Goal: Communication & Community: Answer question/provide support

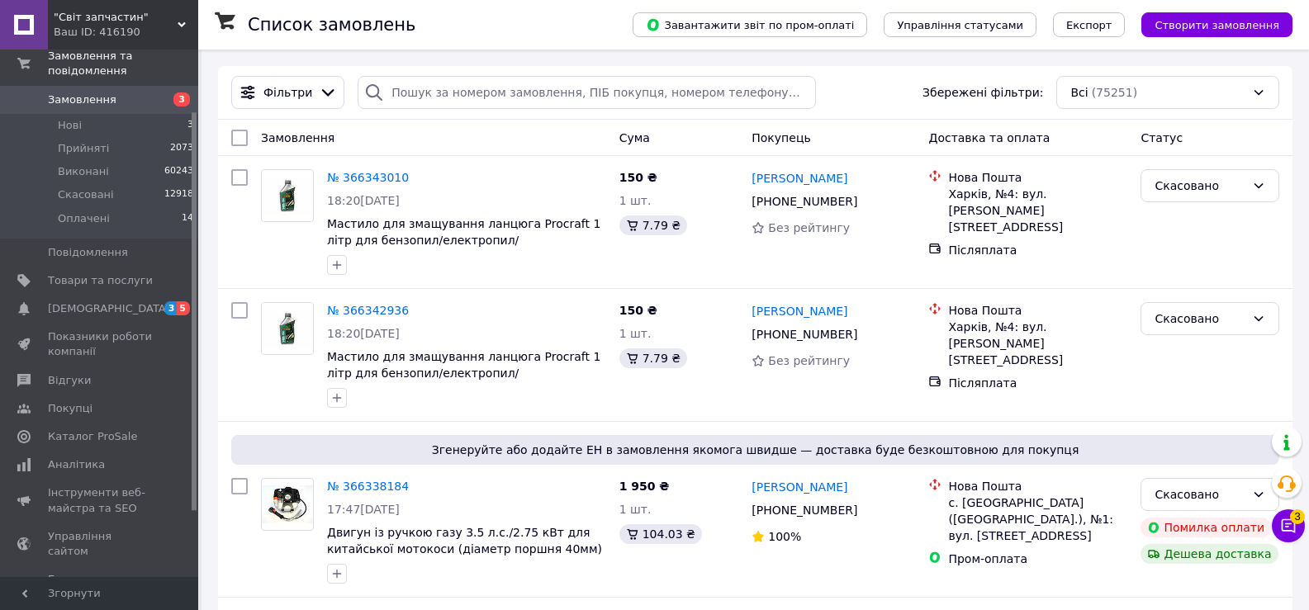
drag, startPoint x: 194, startPoint y: 441, endPoint x: 193, endPoint y: 504, distance: 62.8
click at [193, 504] on div at bounding box center [194, 311] width 5 height 398
click at [126, 571] on span "Гаманець компанії" at bounding box center [100, 586] width 105 height 30
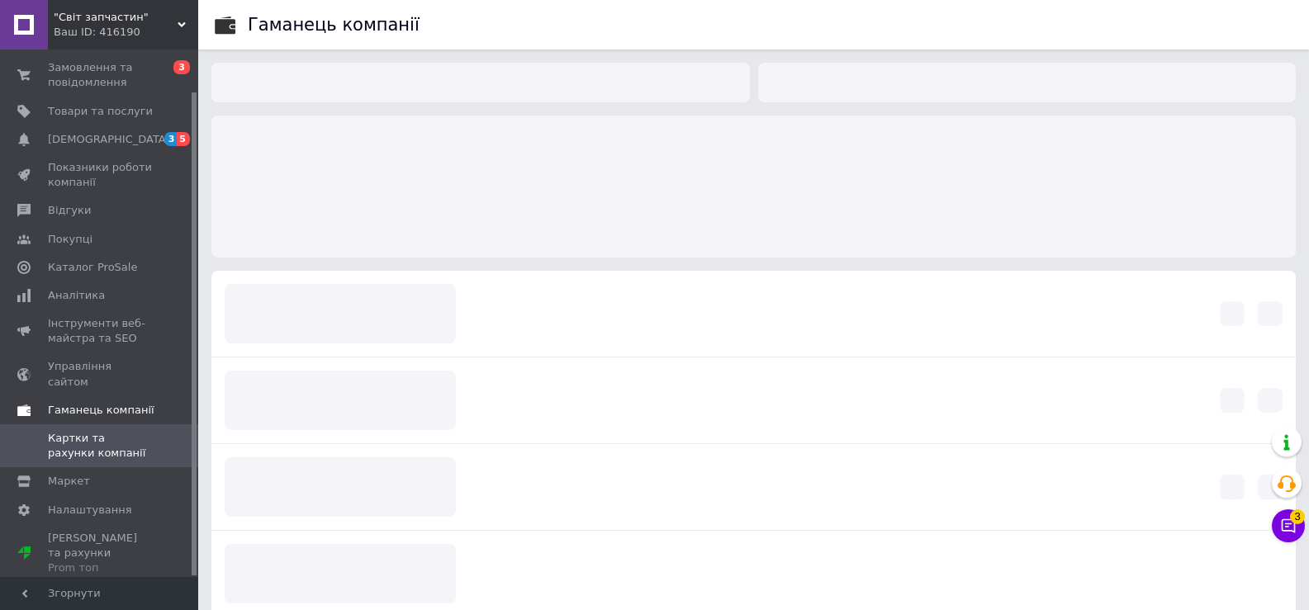
scroll to position [45, 0]
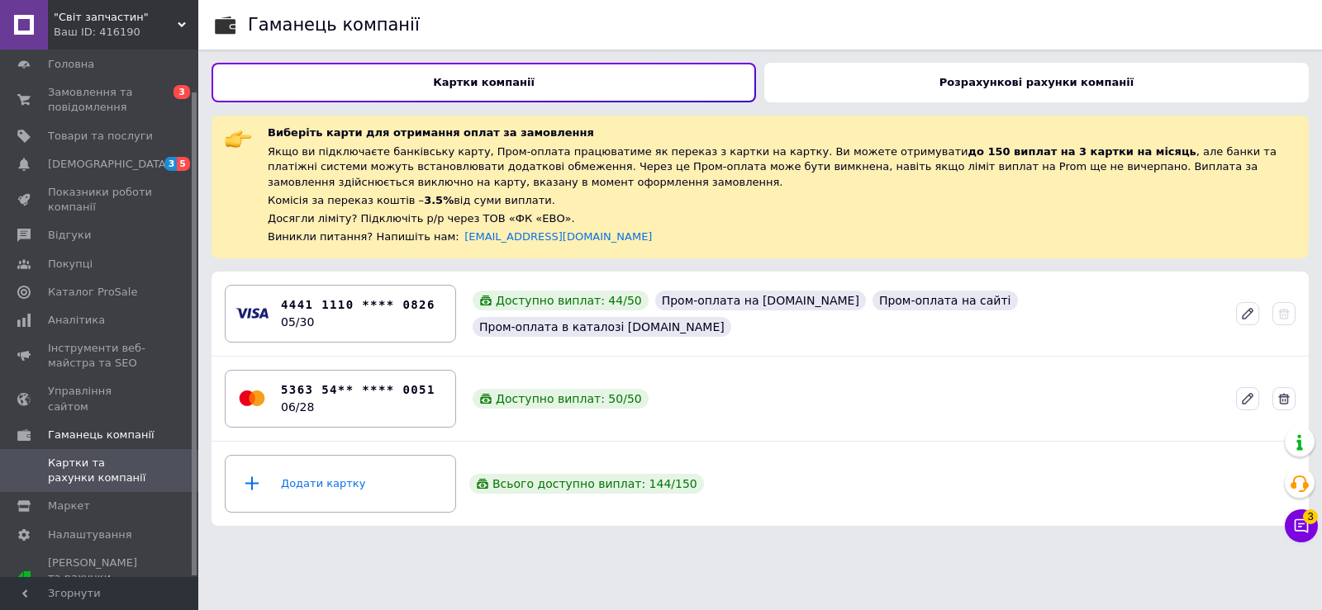
click at [1015, 86] on b "Розрахункові рахунки компанії" at bounding box center [1036, 82] width 194 height 12
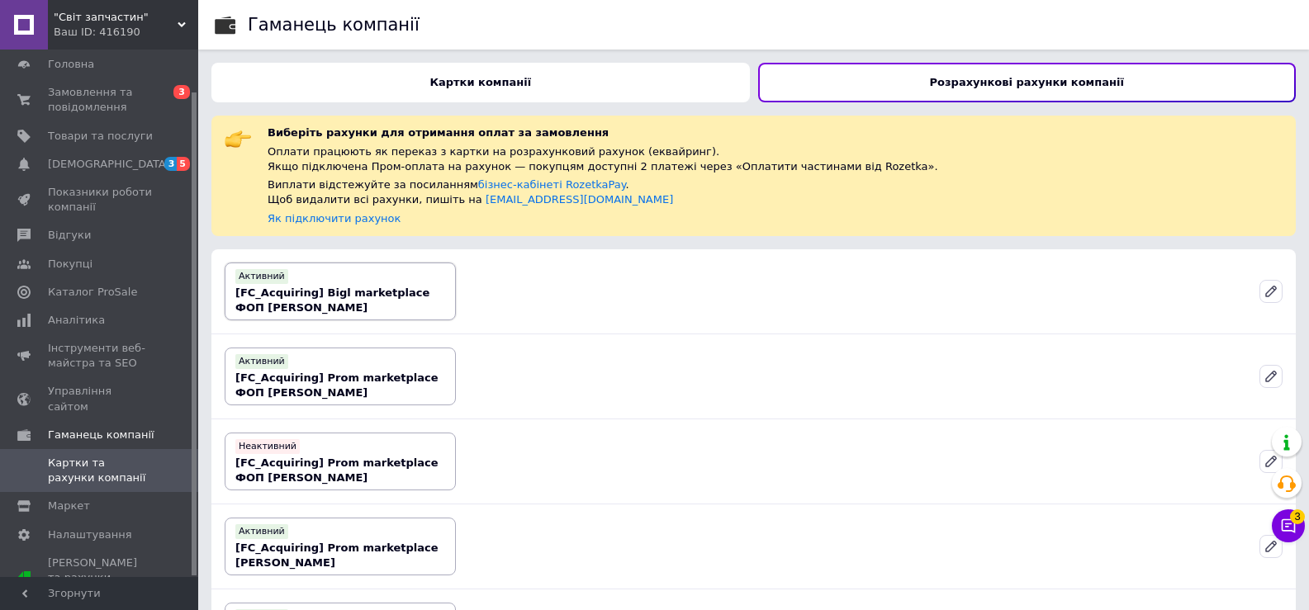
click at [353, 287] on b "[FC_Acquiring] Bigl marketplace ФОП [PERSON_NAME]" at bounding box center [332, 300] width 194 height 27
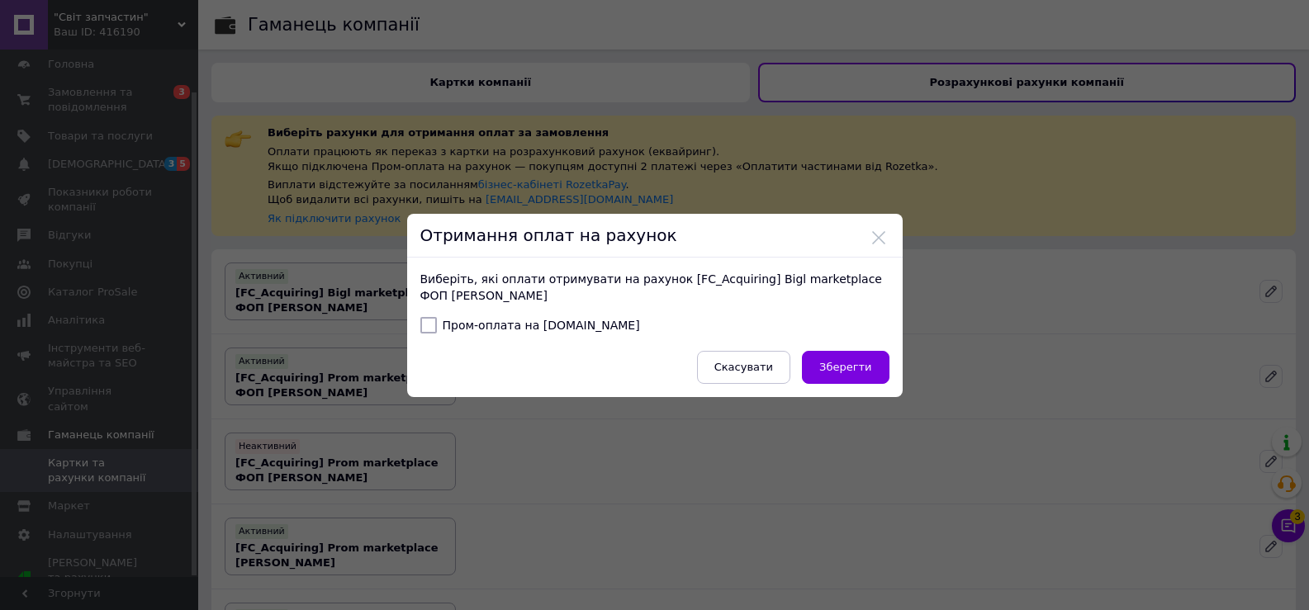
click at [423, 330] on input "Пром-оплата на [DOMAIN_NAME]" at bounding box center [428, 325] width 17 height 17
checkbox input "true"
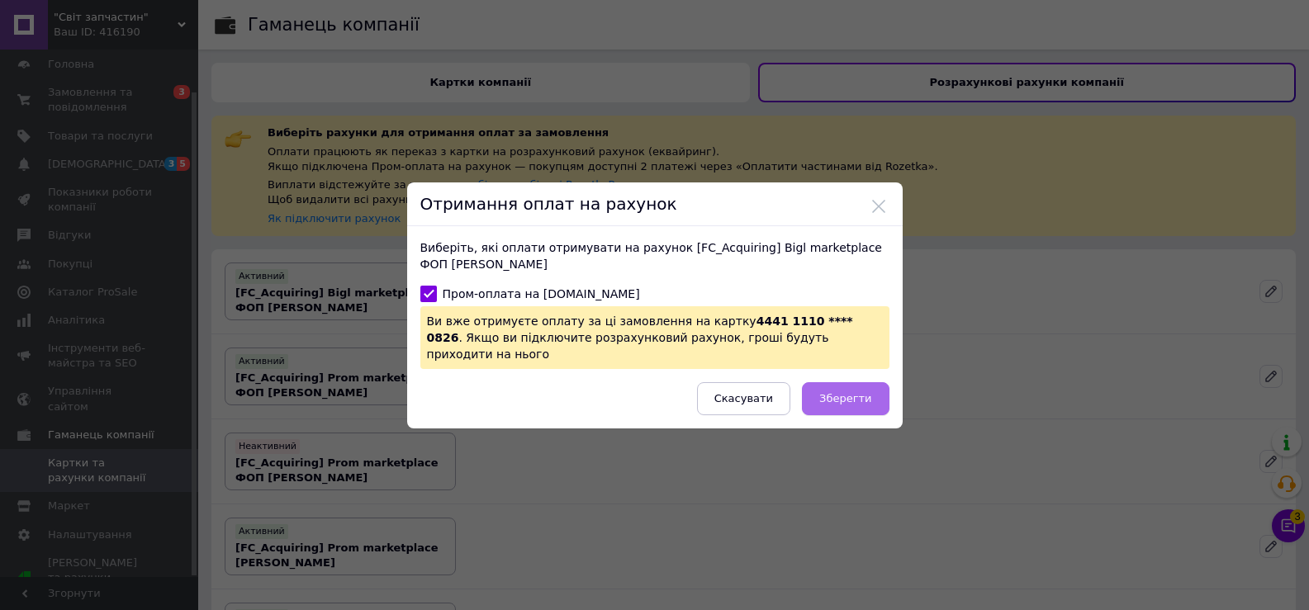
click at [822, 389] on button "Зберегти" at bounding box center [845, 398] width 87 height 33
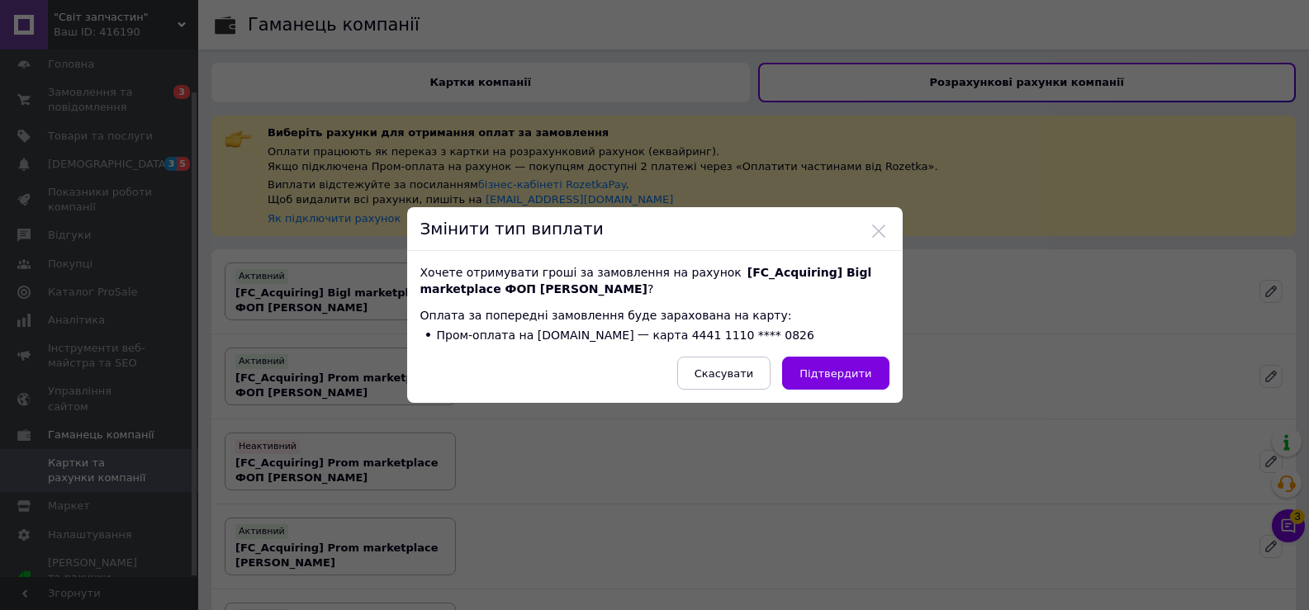
click at [822, 389] on button "Підтвердити" at bounding box center [835, 373] width 107 height 33
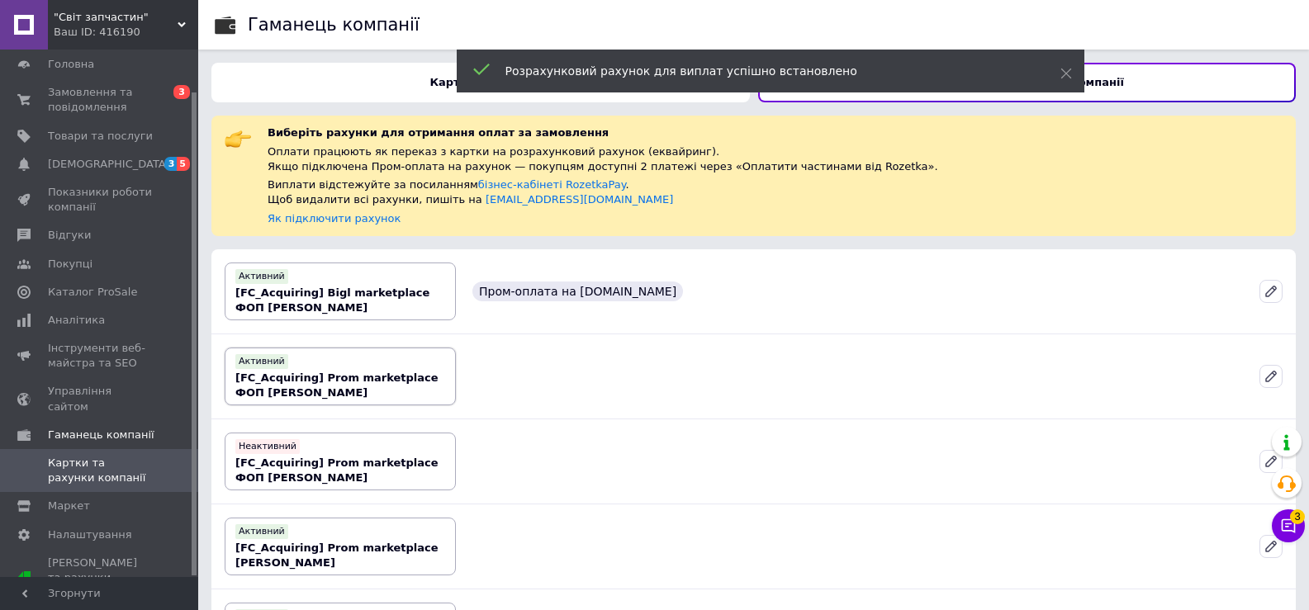
click at [330, 372] on b "[FC_Acquiring] Prom marketplace ФОП [PERSON_NAME]" at bounding box center [336, 385] width 203 height 27
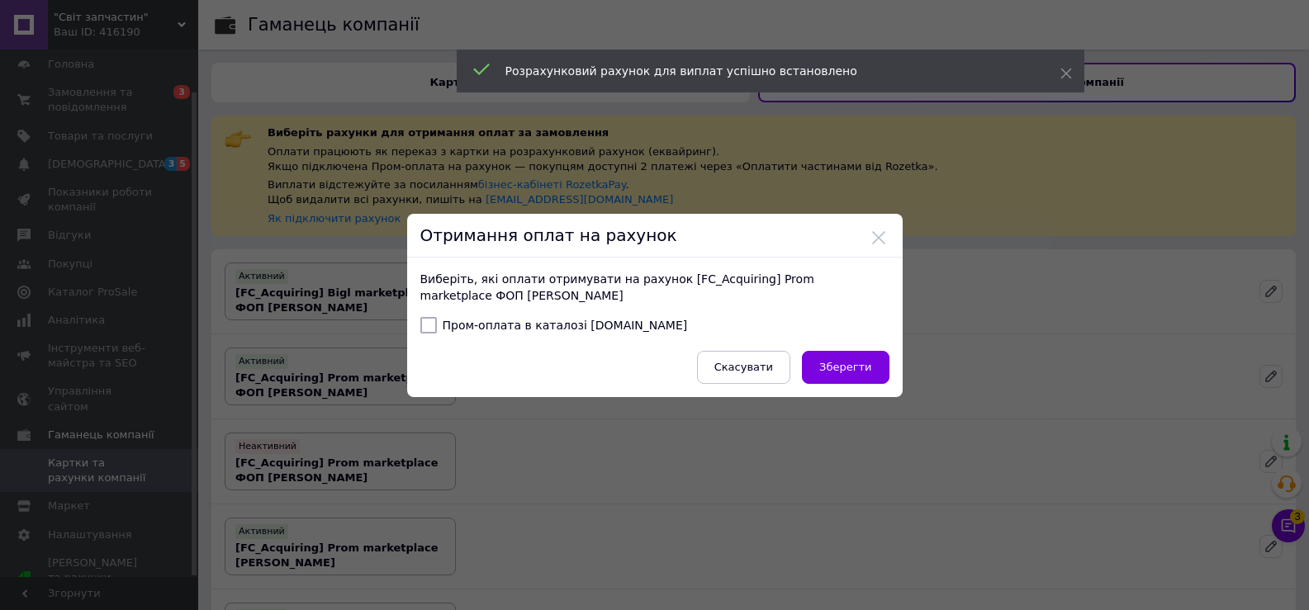
click at [428, 328] on input "Пром-оплата в каталозі [DOMAIN_NAME]" at bounding box center [428, 325] width 17 height 17
checkbox input "true"
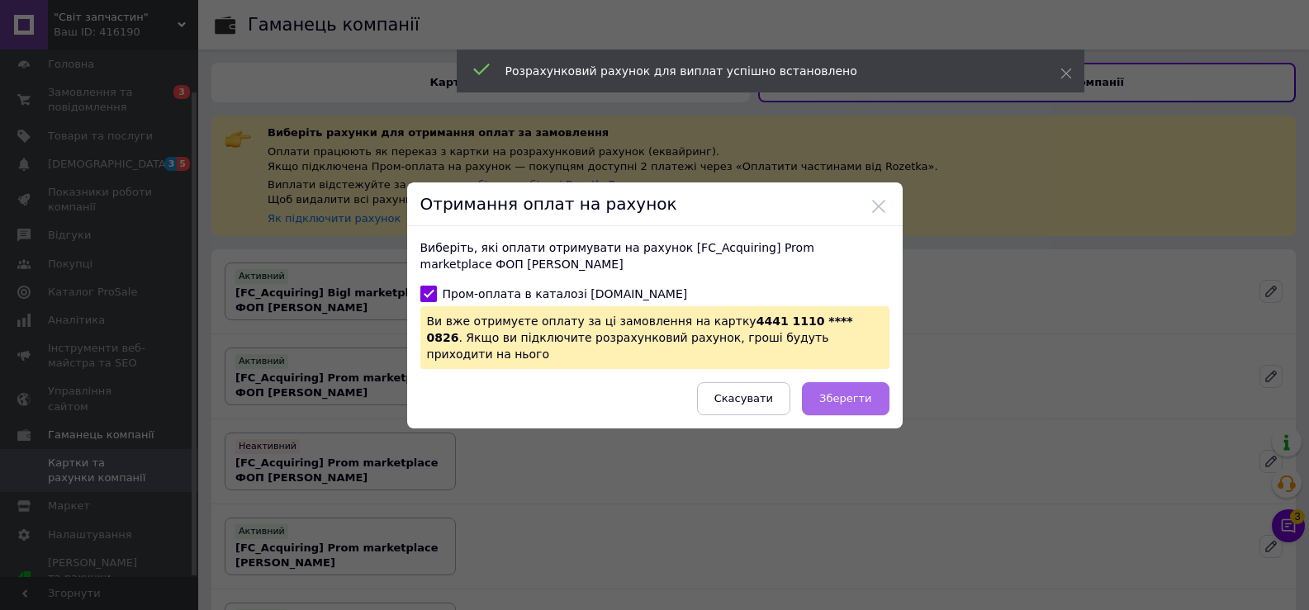
click at [845, 382] on button "Зберегти" at bounding box center [845, 398] width 87 height 33
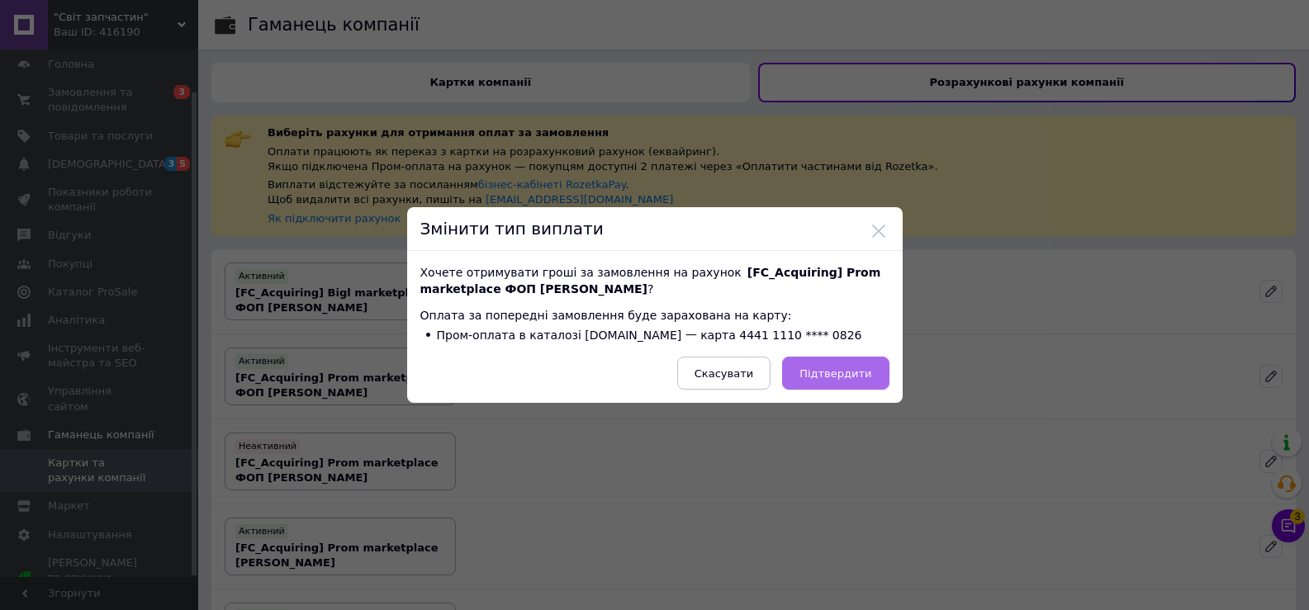
click at [845, 370] on span "Підтвердити" at bounding box center [836, 374] width 72 height 12
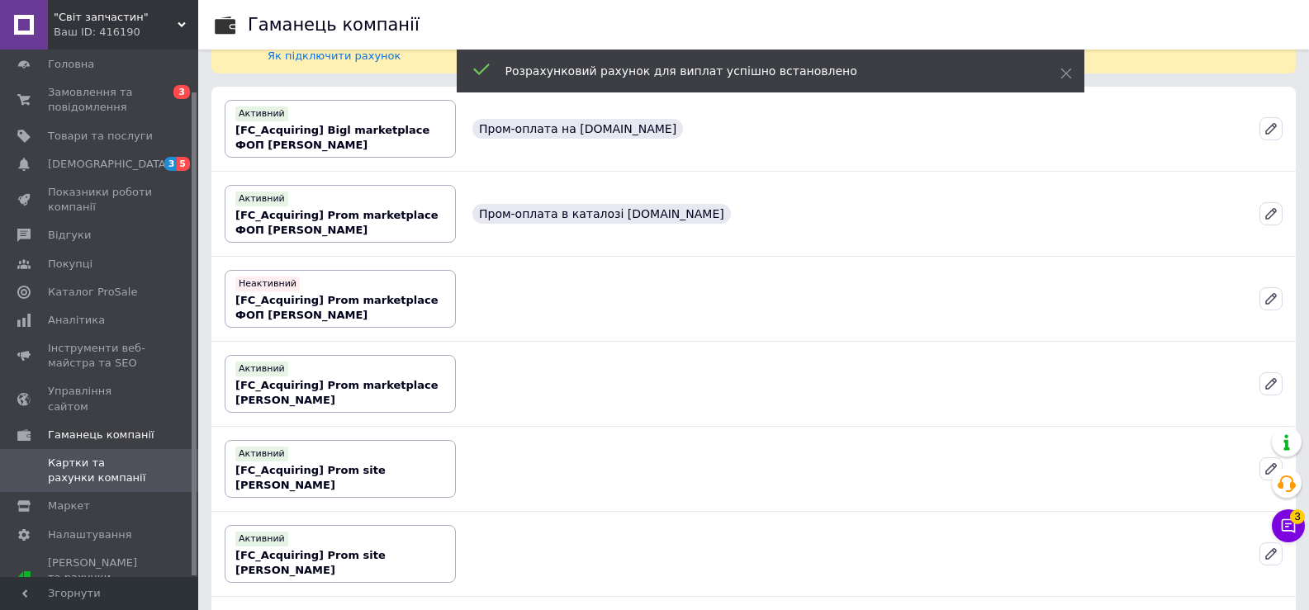
scroll to position [297, 0]
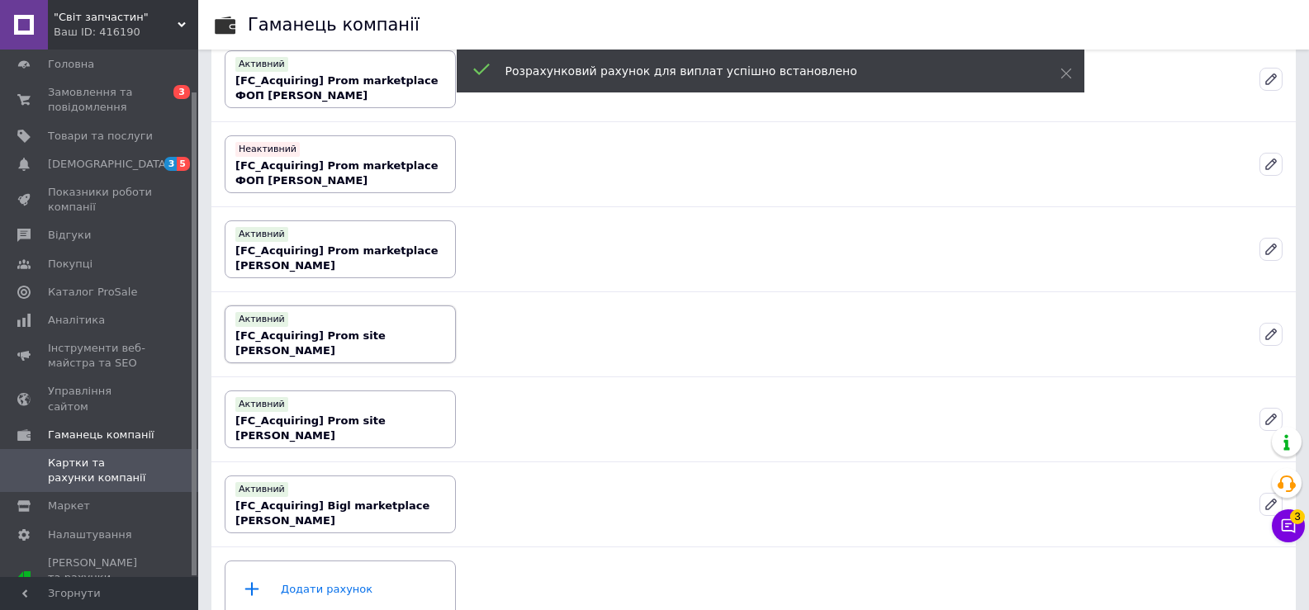
click at [347, 330] on b "[FC_Acquiring] Prom site [PERSON_NAME]" at bounding box center [310, 343] width 150 height 27
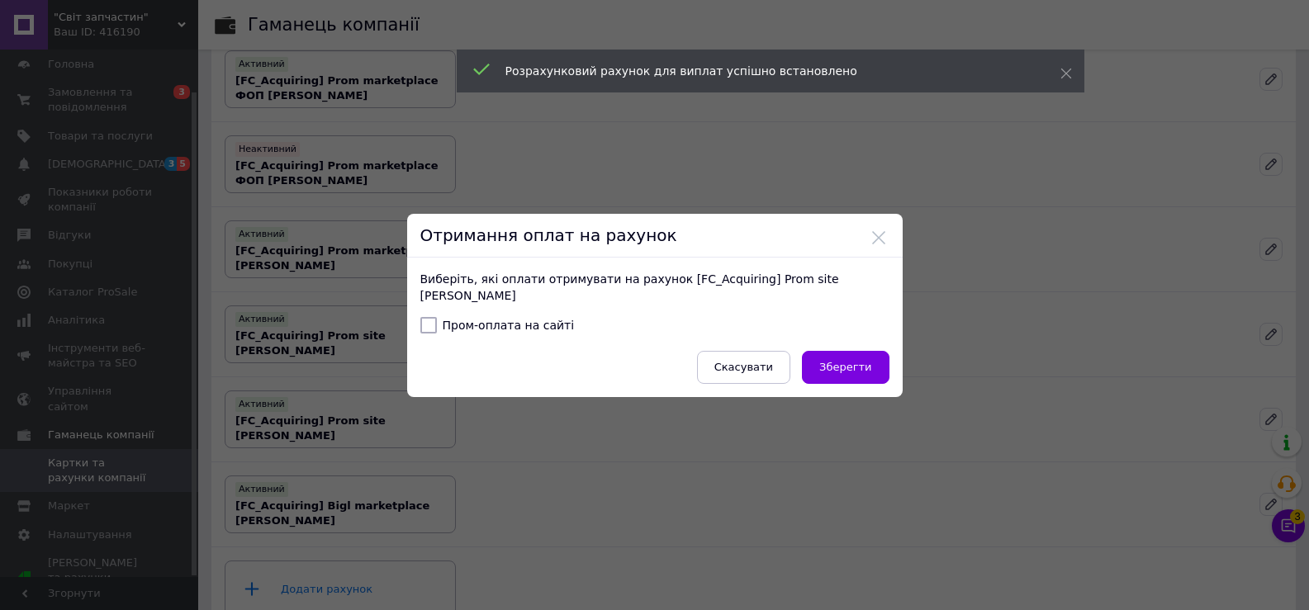
click at [421, 323] on input "Пром-оплата на сайті" at bounding box center [428, 325] width 17 height 17
checkbox input "true"
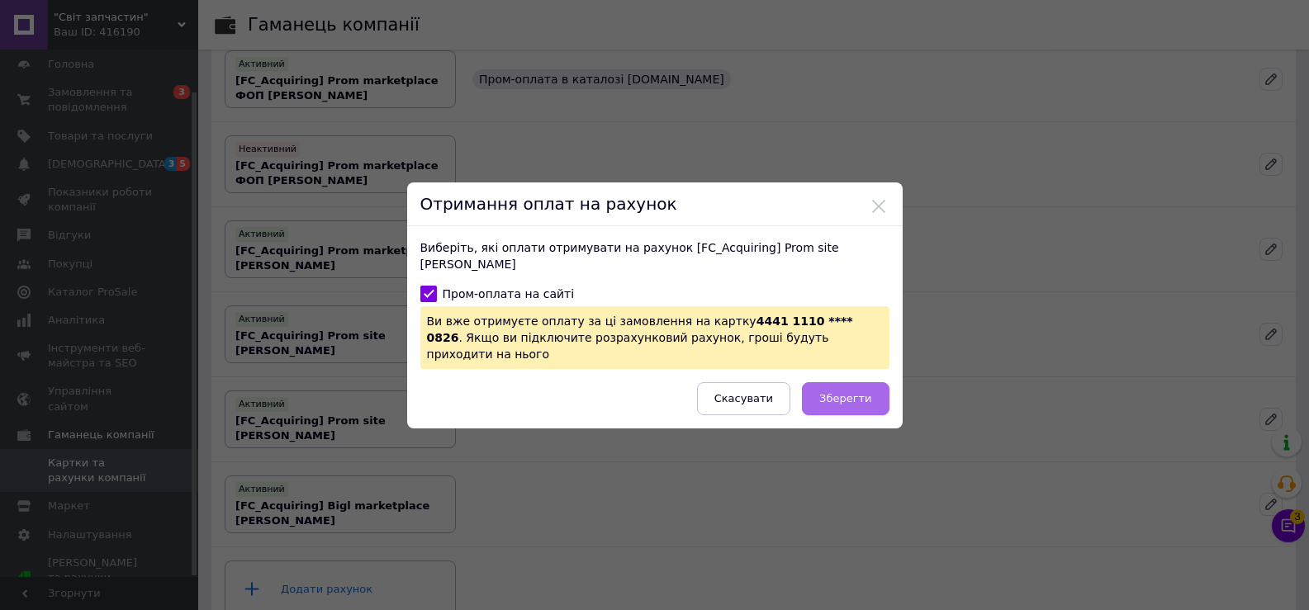
click at [847, 392] on span "Зберегти" at bounding box center [845, 398] width 52 height 12
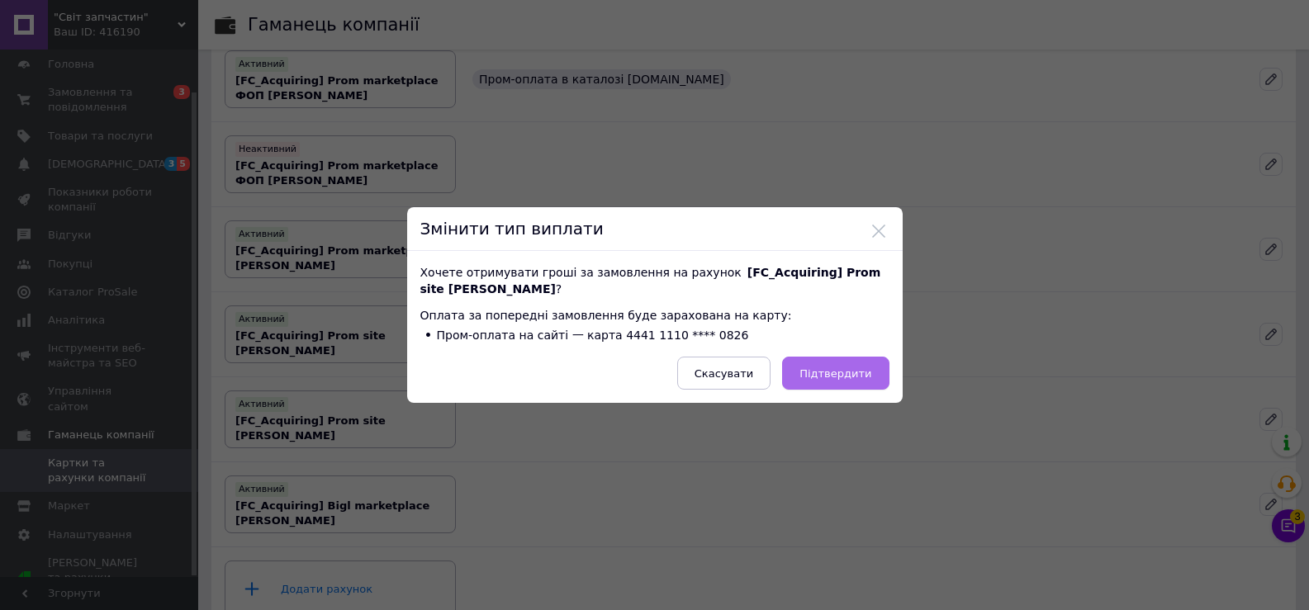
click at [843, 362] on button "Підтвердити" at bounding box center [835, 373] width 107 height 33
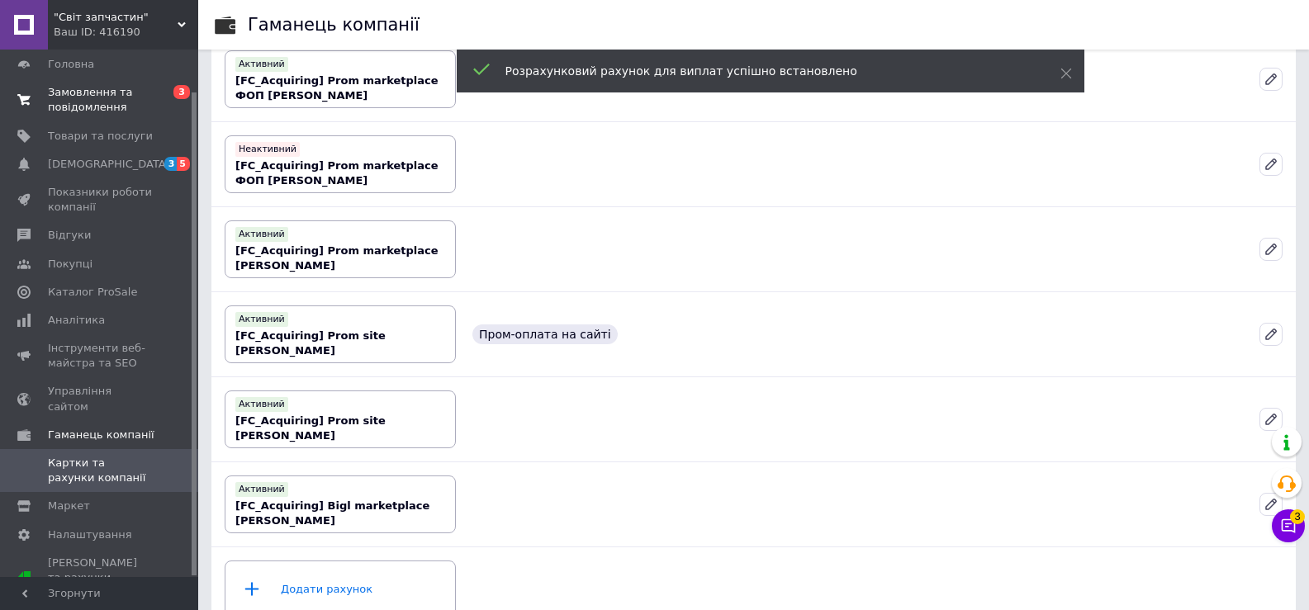
click at [85, 96] on span "Замовлення та повідомлення" at bounding box center [100, 100] width 105 height 30
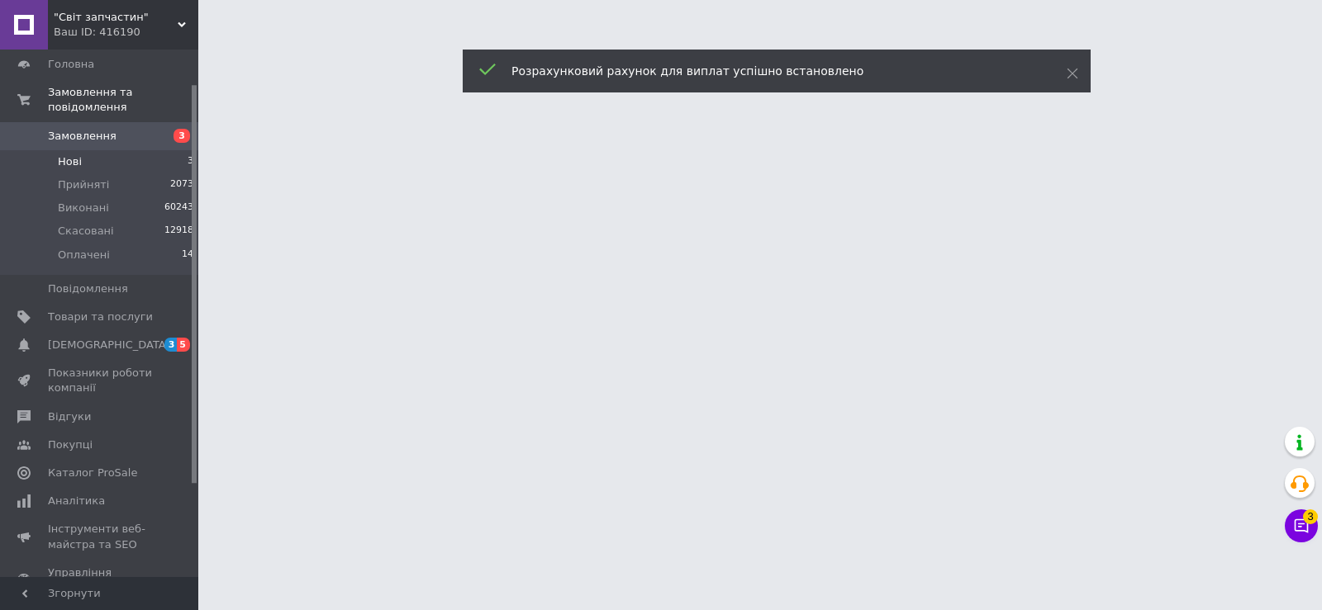
click at [74, 154] on span "Нові" at bounding box center [70, 161] width 24 height 15
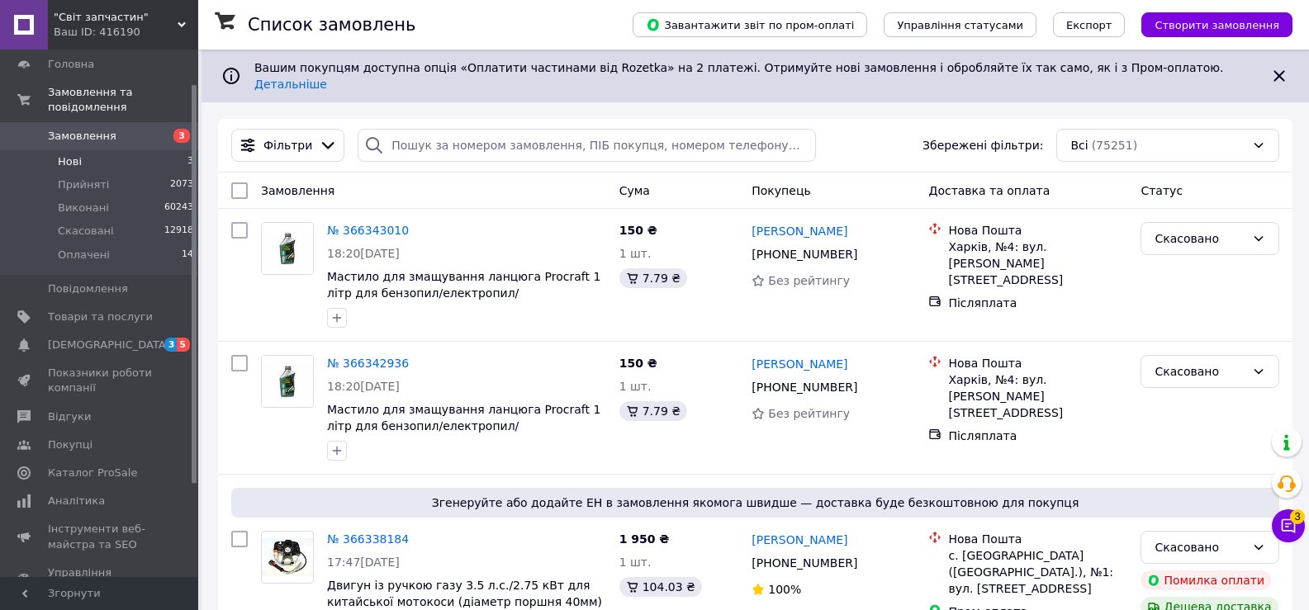
click at [64, 154] on span "Нові" at bounding box center [70, 161] width 24 height 15
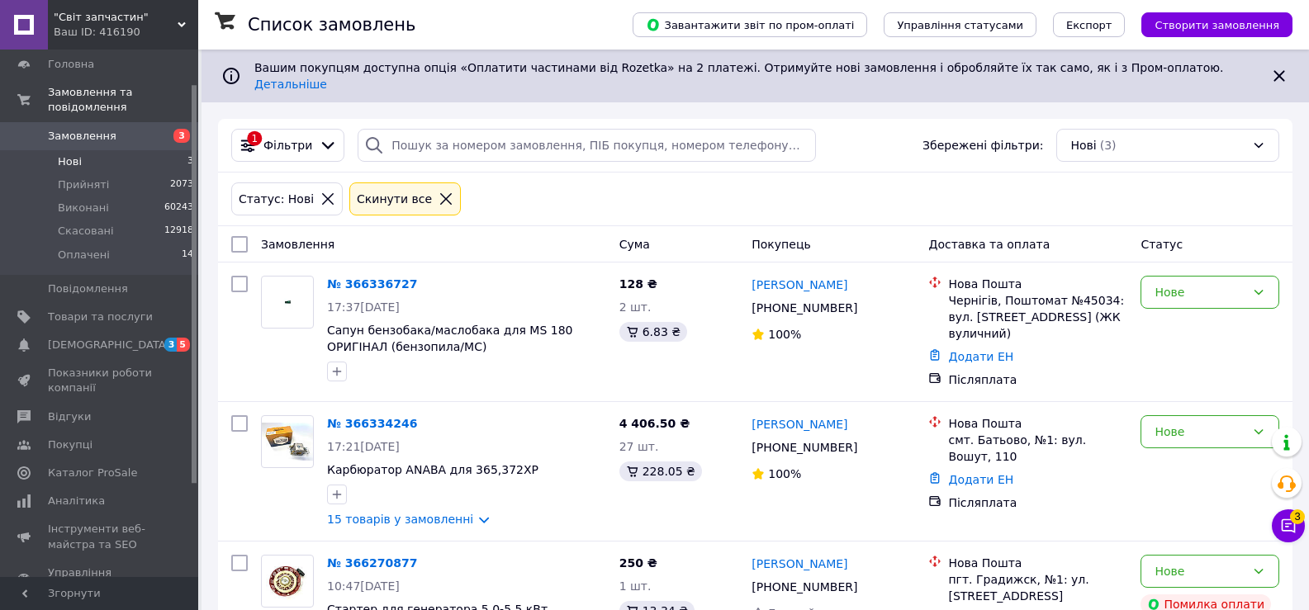
click at [240, 236] on input "checkbox" at bounding box center [239, 244] width 17 height 17
checkbox input "true"
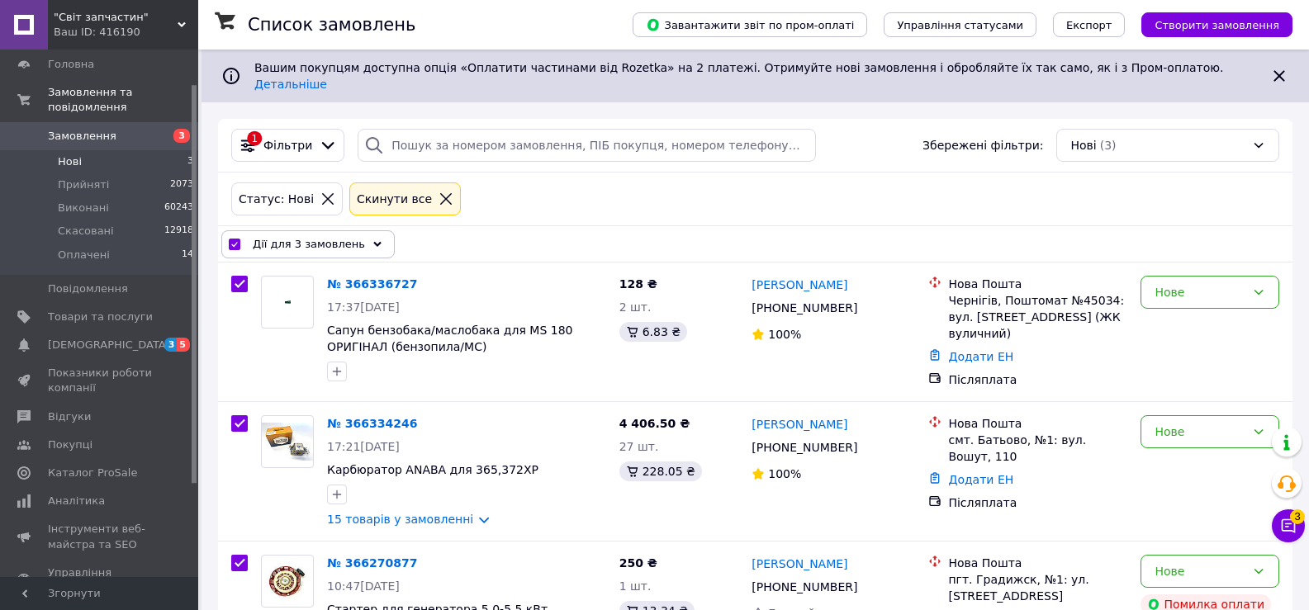
click at [373, 240] on icon at bounding box center [377, 244] width 8 height 8
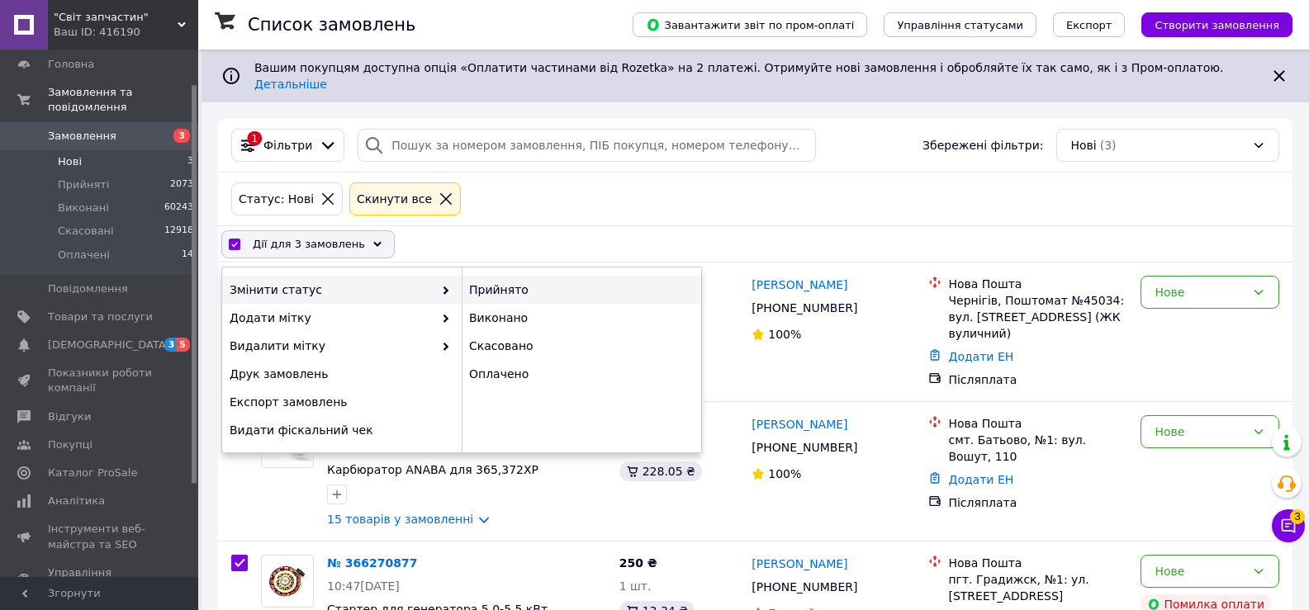
click at [488, 276] on div "Прийнято" at bounding box center [582, 290] width 240 height 28
checkbox input "false"
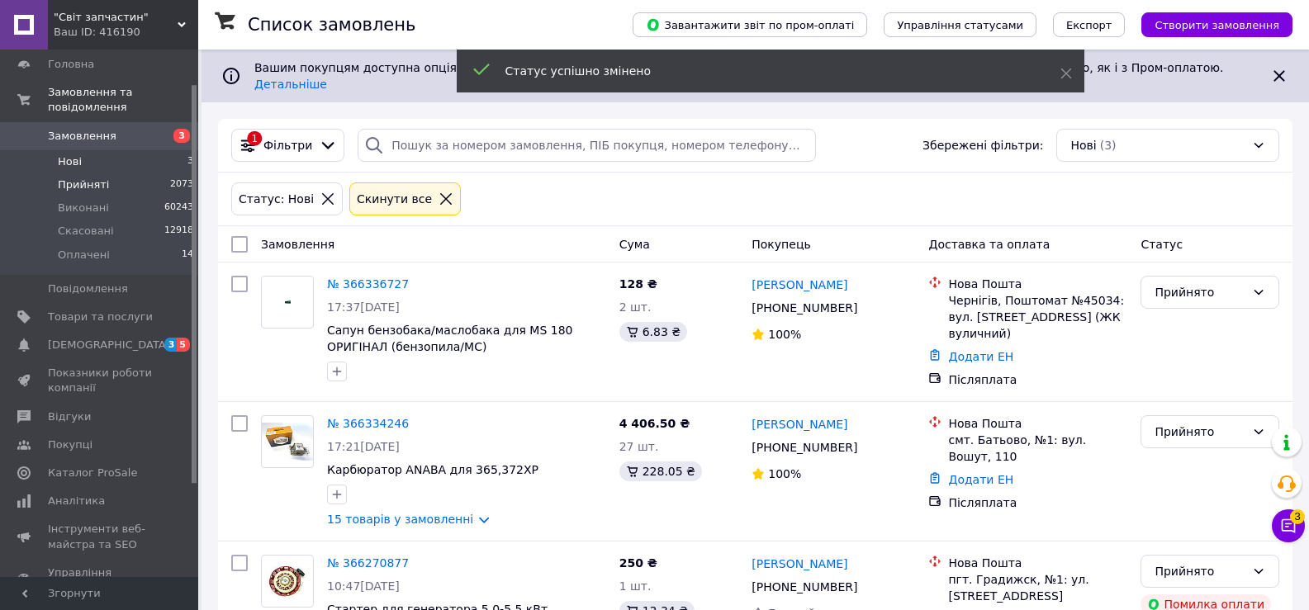
click at [69, 178] on span "Прийняті" at bounding box center [83, 185] width 51 height 15
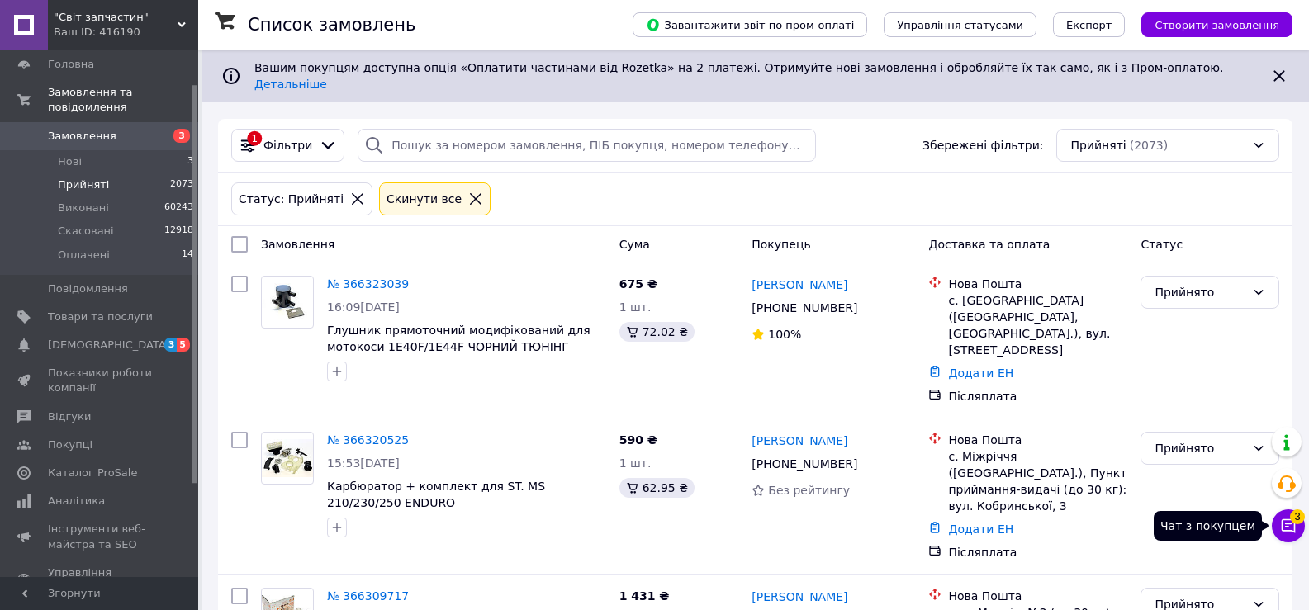
click at [1289, 517] on button "Чат з покупцем 3" at bounding box center [1288, 526] width 33 height 33
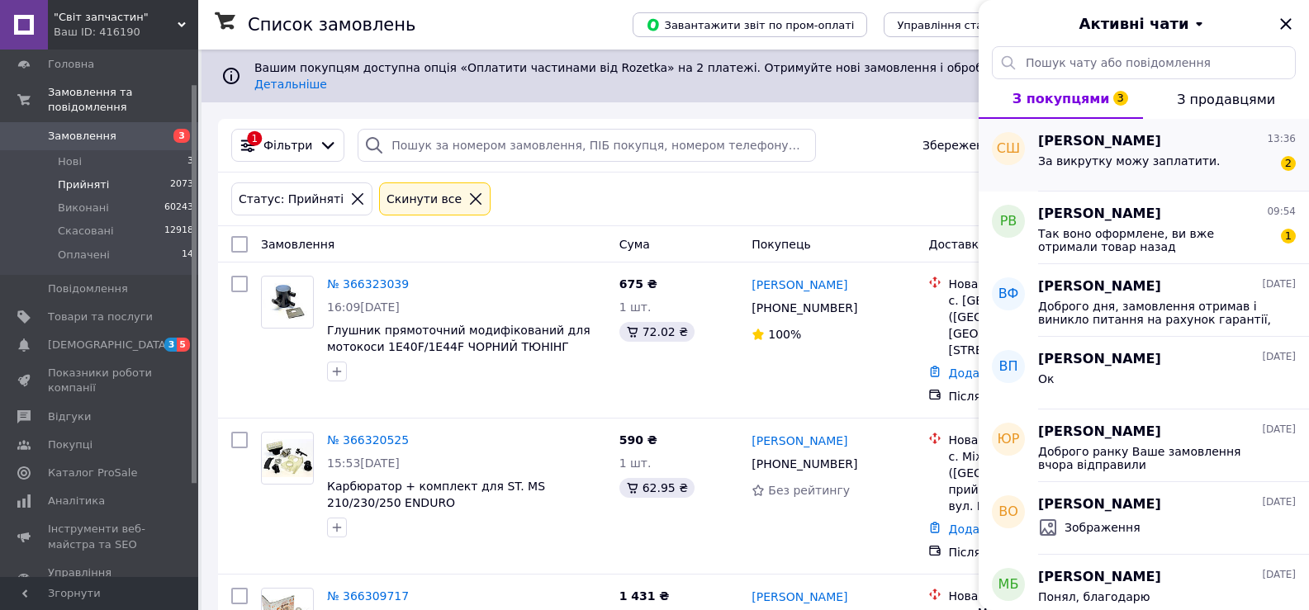
click at [1140, 157] on span "За викрутку можу заплатити." at bounding box center [1129, 160] width 182 height 13
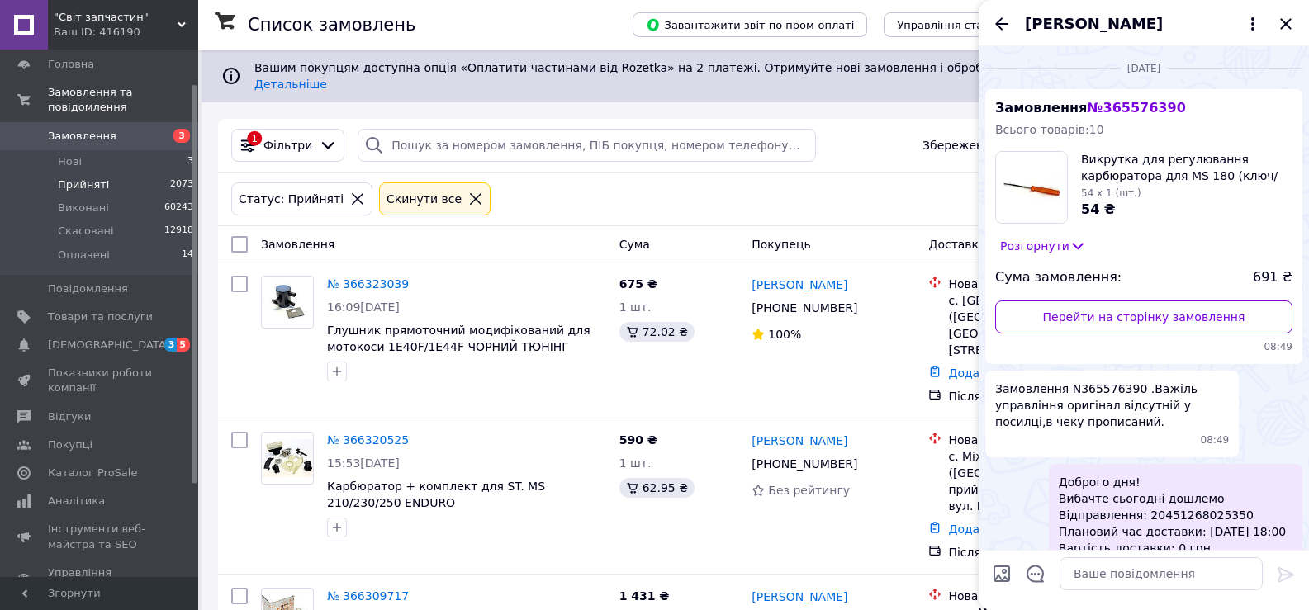
scroll to position [444, 0]
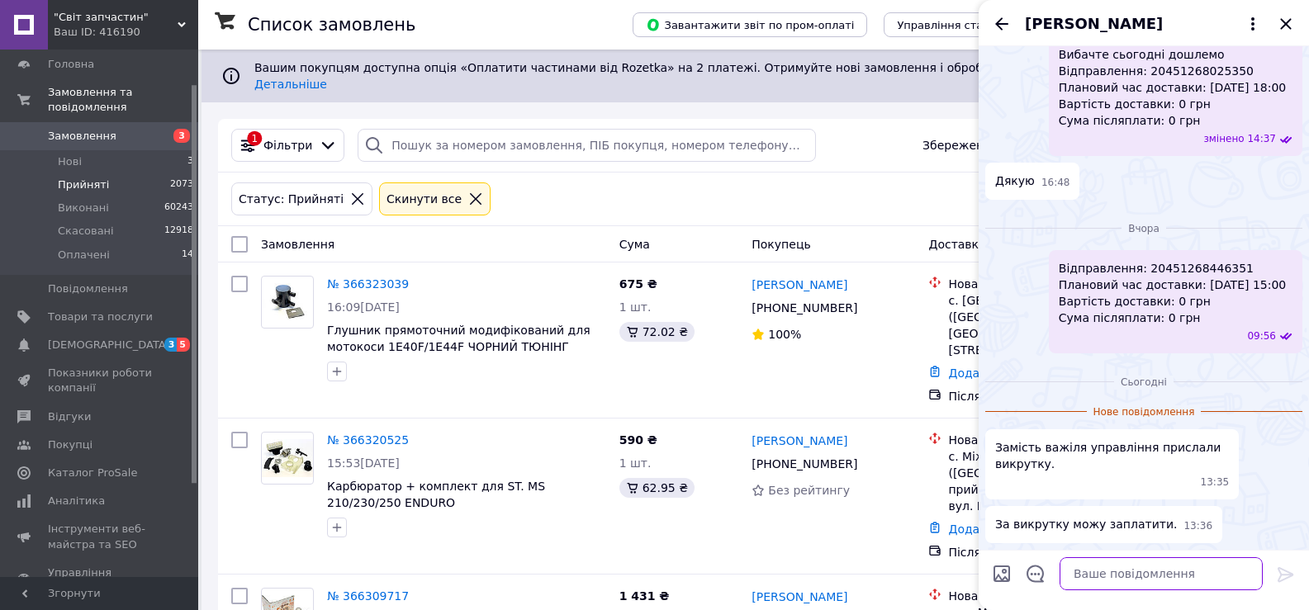
click at [1080, 584] on textarea at bounding box center [1161, 574] width 203 height 33
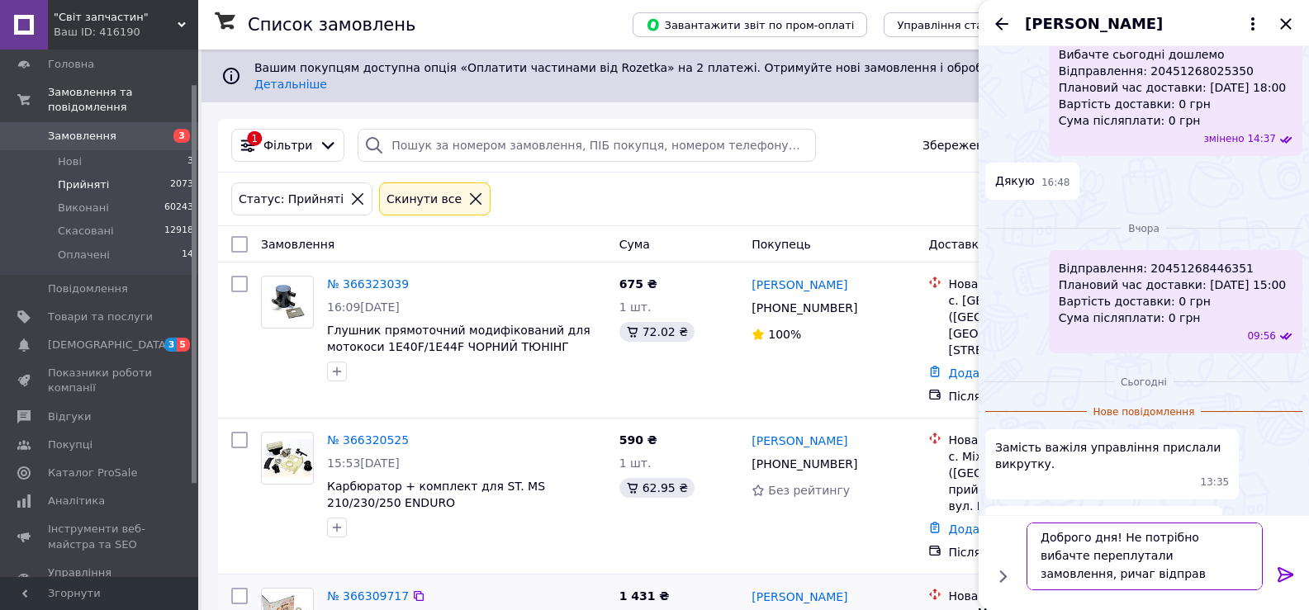
scroll to position [2, 0]
type textarea "Доброго дня! Не потрібно вибачте переплутали замовлення, ричаг відправили іншою…"
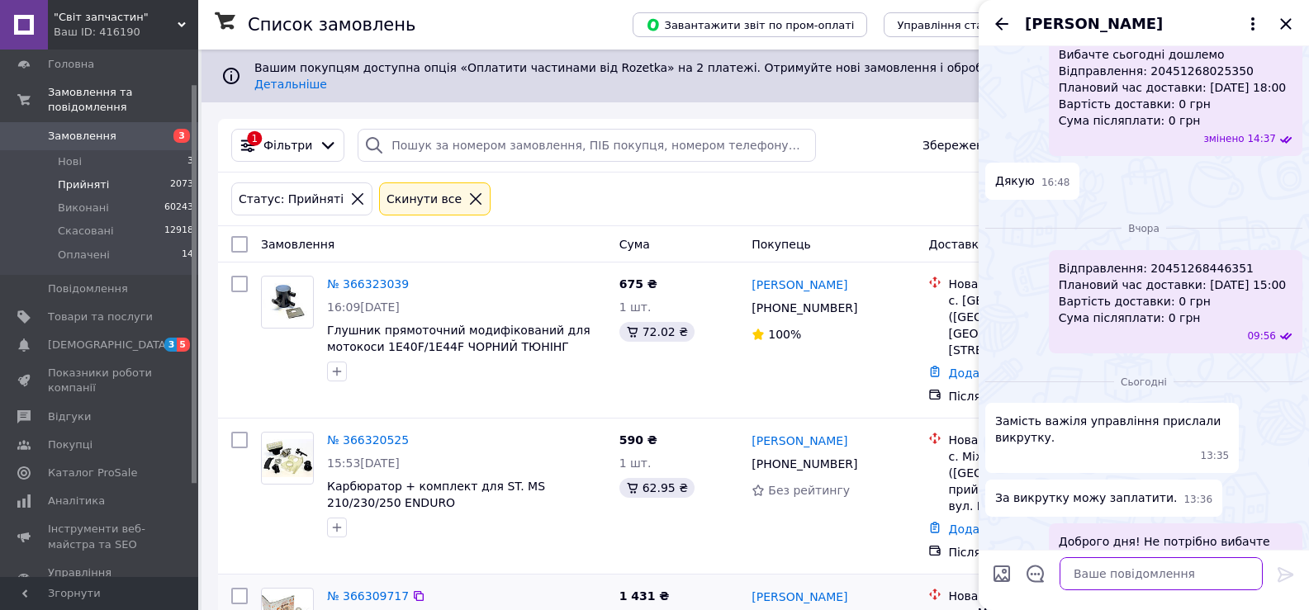
scroll to position [511, 0]
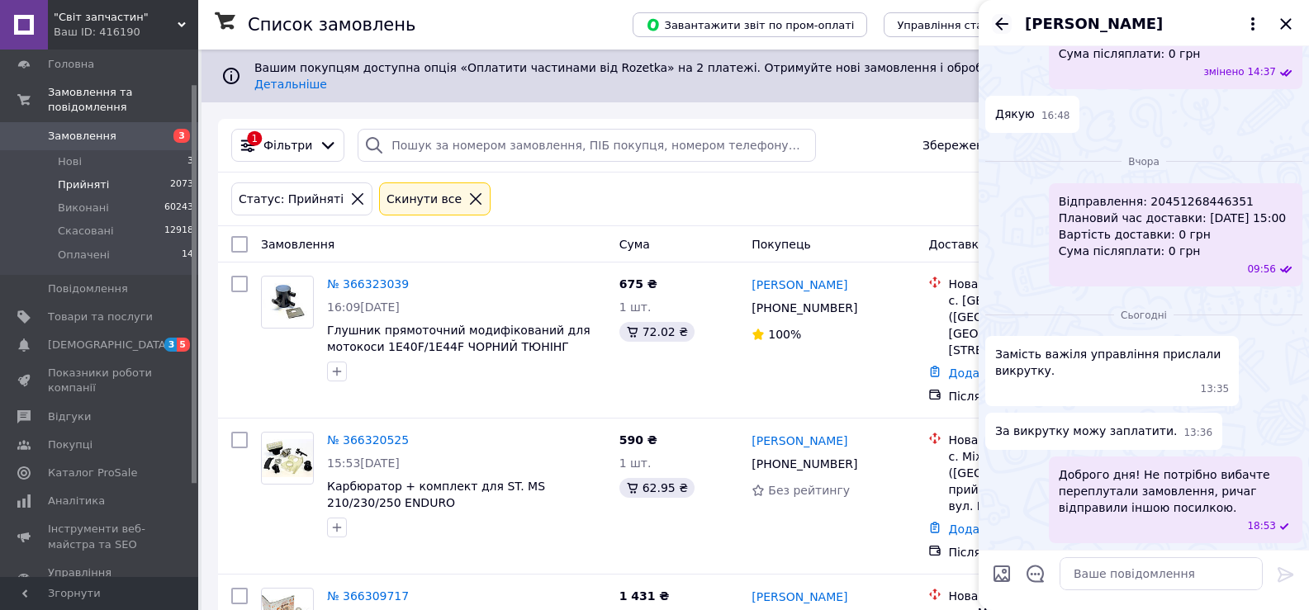
click at [1009, 17] on icon "Назад" at bounding box center [1002, 24] width 20 height 20
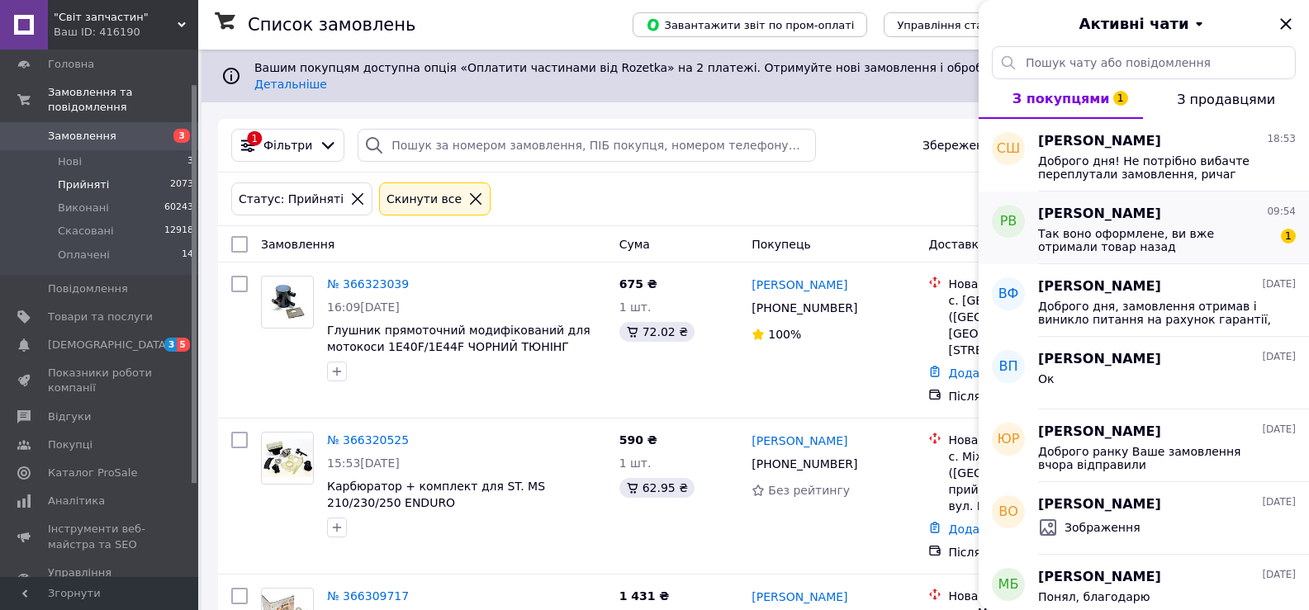
click at [1109, 235] on span "Так воно оформлене, ви вже отримали товар назад 20451264456207" at bounding box center [1155, 240] width 235 height 26
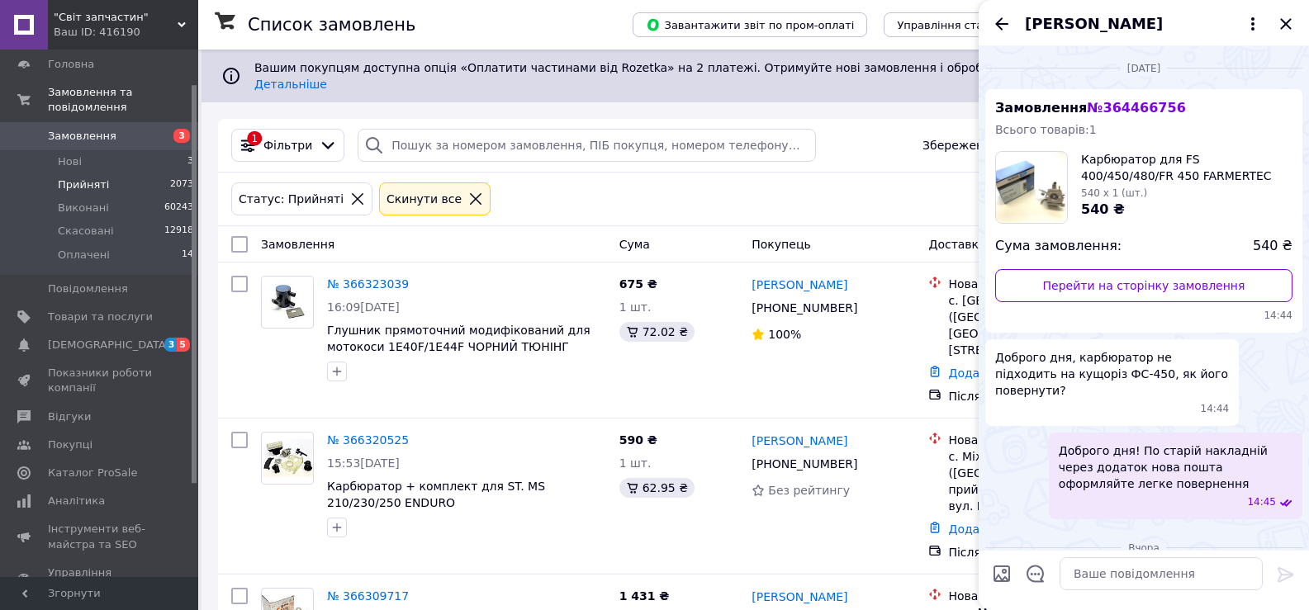
scroll to position [323, 0]
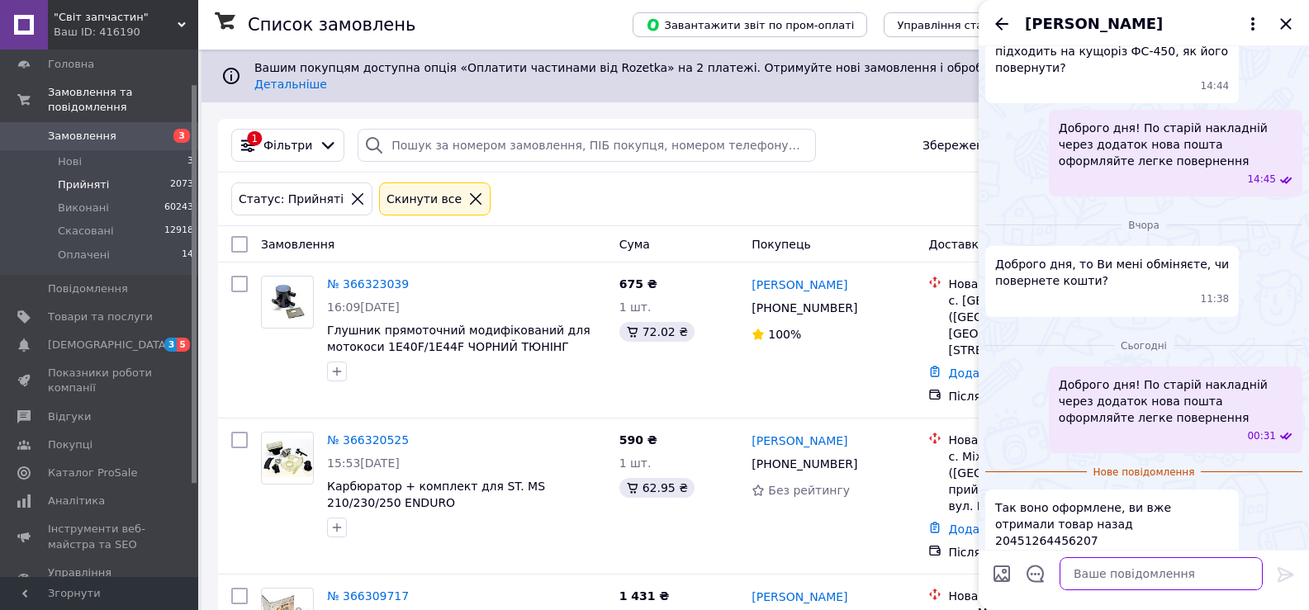
click at [1085, 579] on textarea at bounding box center [1161, 574] width 203 height 33
click at [1085, 579] on textarea "Дякуємо" at bounding box center [1145, 574] width 236 height 33
type textarea "Д"
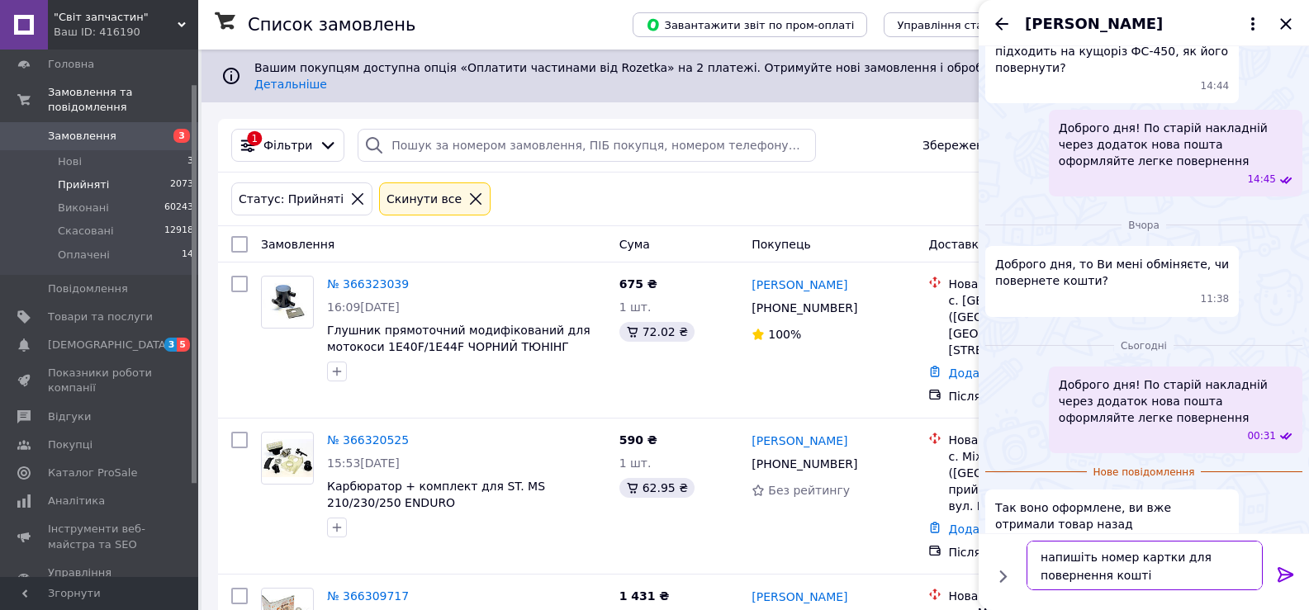
type textarea "напишіть номер картки для повернення коштів"
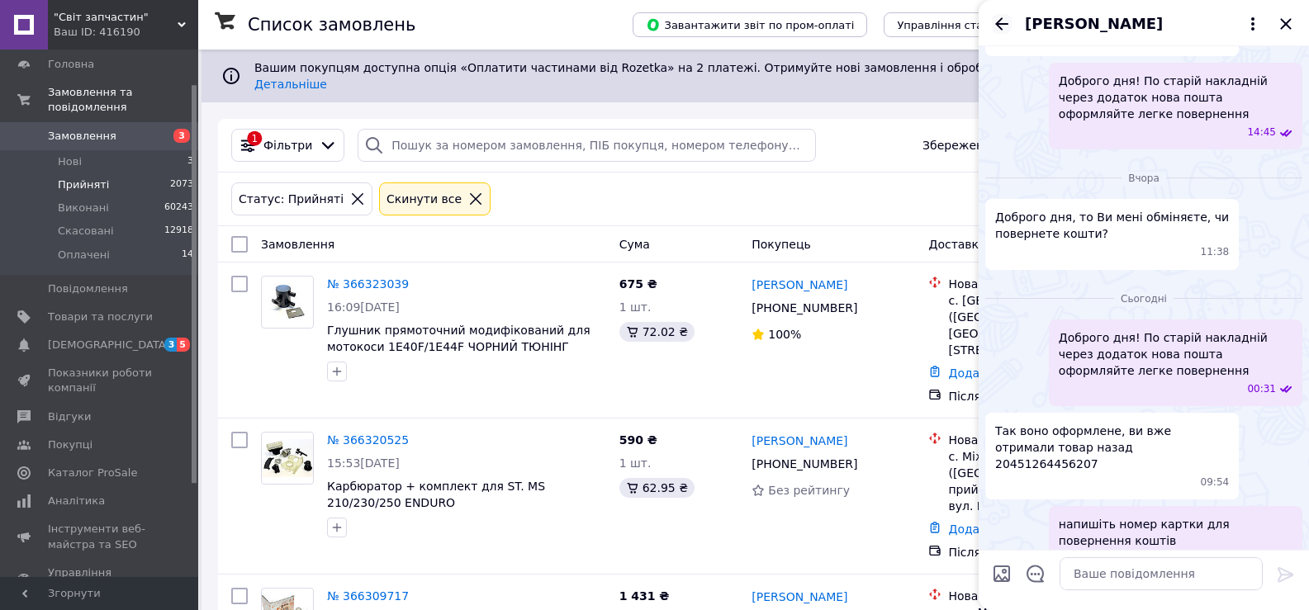
click at [1000, 23] on icon "Назад" at bounding box center [1001, 23] width 13 height 12
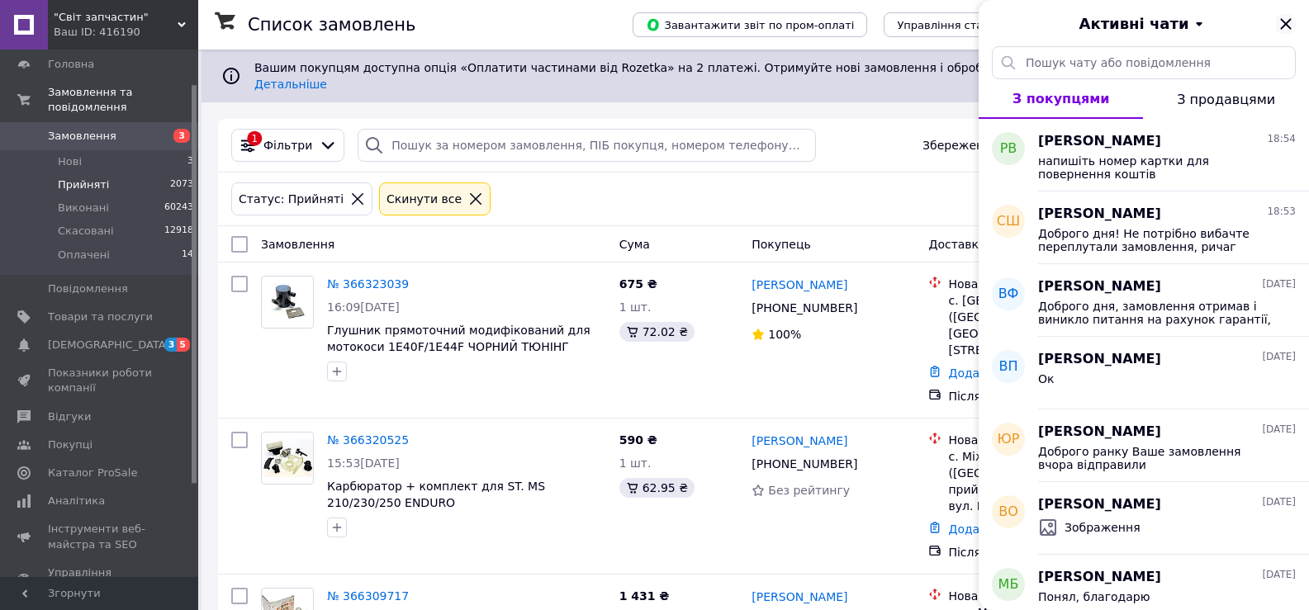
click at [1284, 25] on icon "Закрити" at bounding box center [1286, 24] width 20 height 20
